Goal: Find specific page/section: Find specific page/section

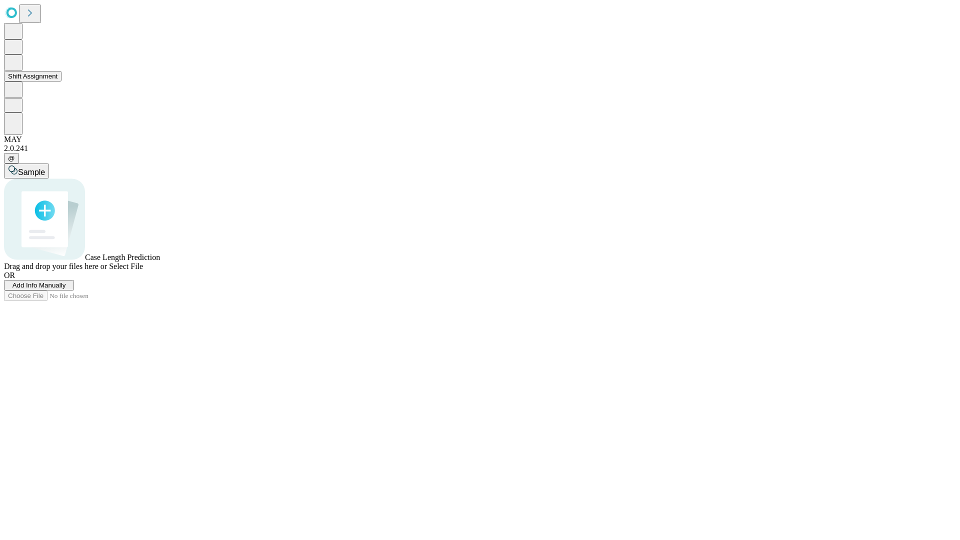
click at [62, 82] on button "Shift Assignment" at bounding box center [33, 76] width 58 height 11
